Goal: Task Accomplishment & Management: Use online tool/utility

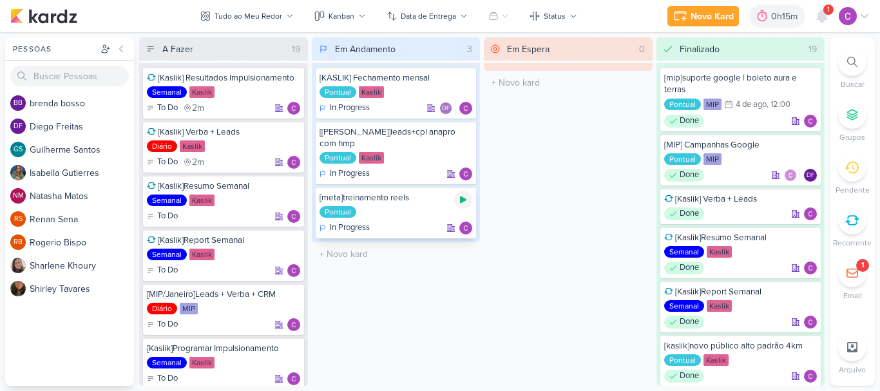
click at [464, 195] on icon at bounding box center [463, 200] width 10 height 10
click at [464, 197] on icon at bounding box center [463, 200] width 6 height 6
click at [766, 10] on div "0h15m" at bounding box center [768, 17] width 30 height 14
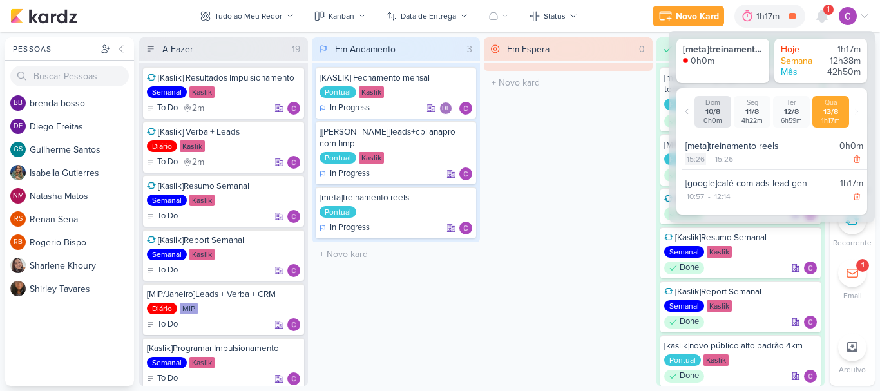
click at [697, 158] on div "15:26" at bounding box center [696, 159] width 21 height 12
select select "15"
select select "26"
click at [695, 175] on select "00 01 02 03 04 05 06 07 08 09 10 11 12 13 14 15 16 17 18 19 20 21 22 23" at bounding box center [695, 175] width 18 height 15
select select "14"
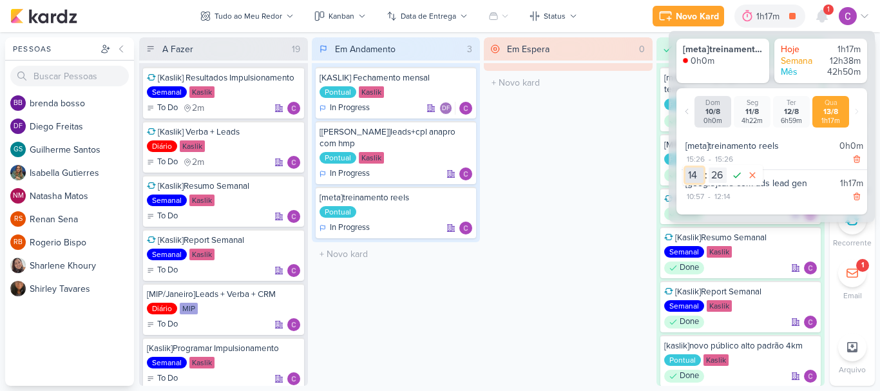
click at [686, 168] on select "00 01 02 03 04 05 06 07 08 09 10 11 12 13 14 15 16 17 18 19 20 21 22 23" at bounding box center [695, 175] width 18 height 15
click at [717, 177] on select "00 01 02 03 04 05 06 07 08 09 10 11 12 13 14 15 16 17 18 19 20 21 22 23 24 25 2…" at bounding box center [718, 175] width 18 height 15
select select "0"
click at [709, 168] on select "00 01 02 03 04 05 06 07 08 09 10 11 12 13 14 15 16 17 18 19 20 21 22 23 24 25 2…" at bounding box center [718, 175] width 18 height 15
click at [735, 174] on icon at bounding box center [737, 175] width 15 height 15
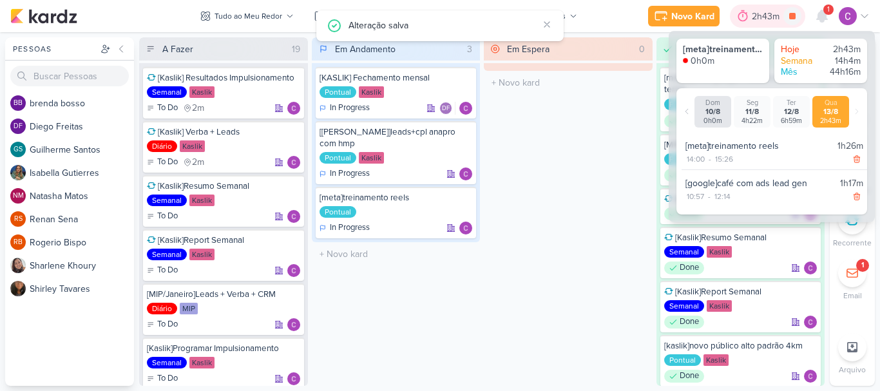
click at [750, 20] on div at bounding box center [743, 16] width 18 height 21
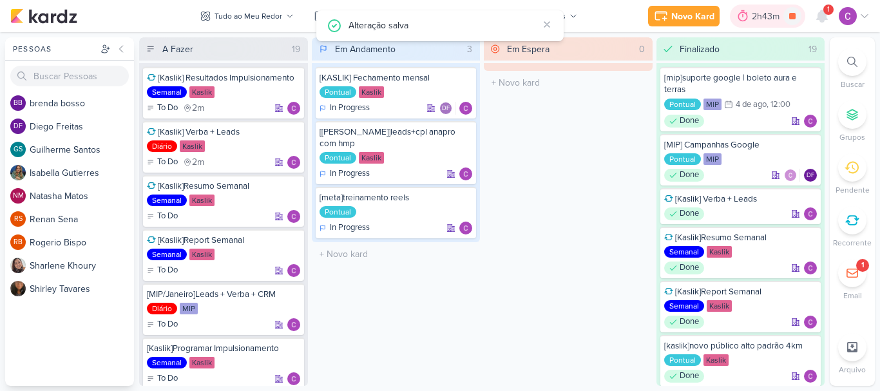
click at [750, 20] on div at bounding box center [743, 16] width 18 height 21
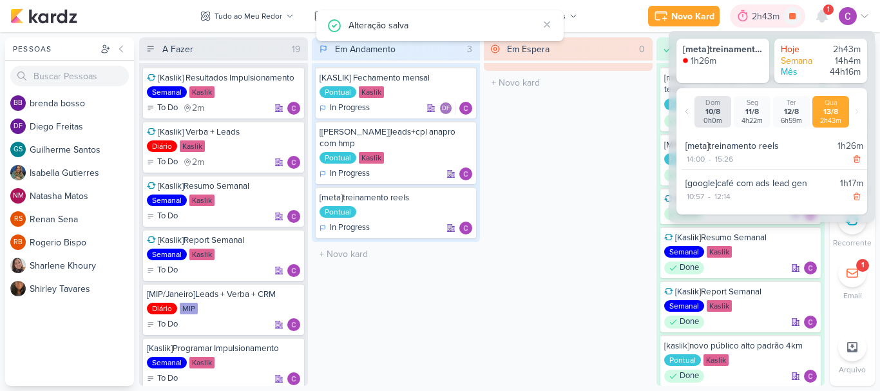
click at [750, 20] on div at bounding box center [743, 16] width 18 height 21
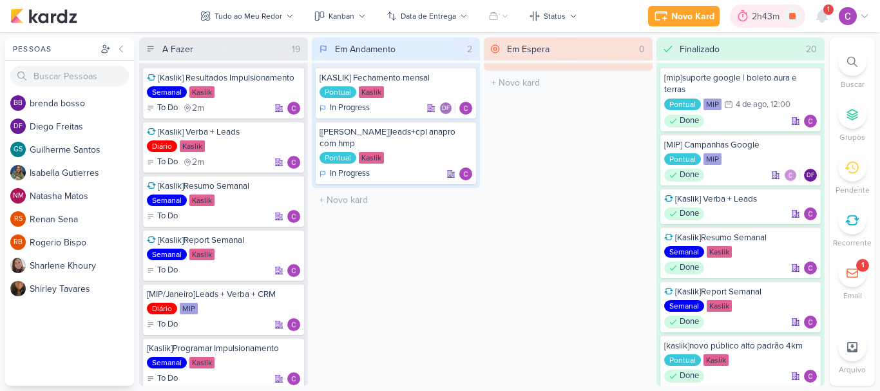
drag, startPoint x: 775, startPoint y: 16, endPoint x: 773, endPoint y: 23, distance: 6.7
click at [773, 22] on div "2h43m" at bounding box center [768, 17] width 32 height 14
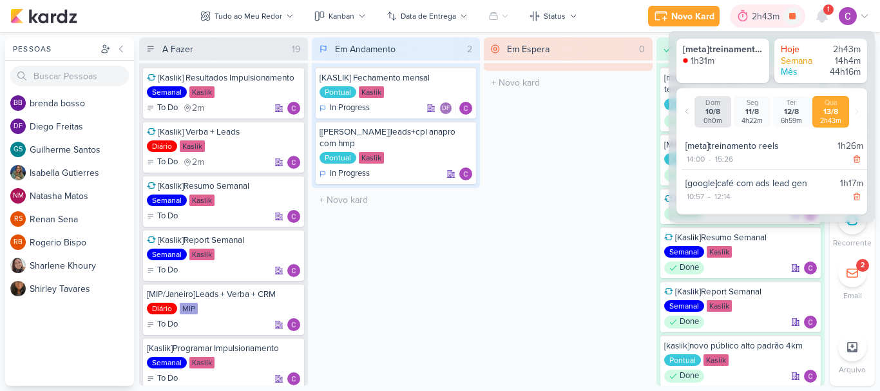
click at [760, 10] on div "2h43m" at bounding box center [768, 17] width 32 height 14
